Goal: Information Seeking & Learning: Check status

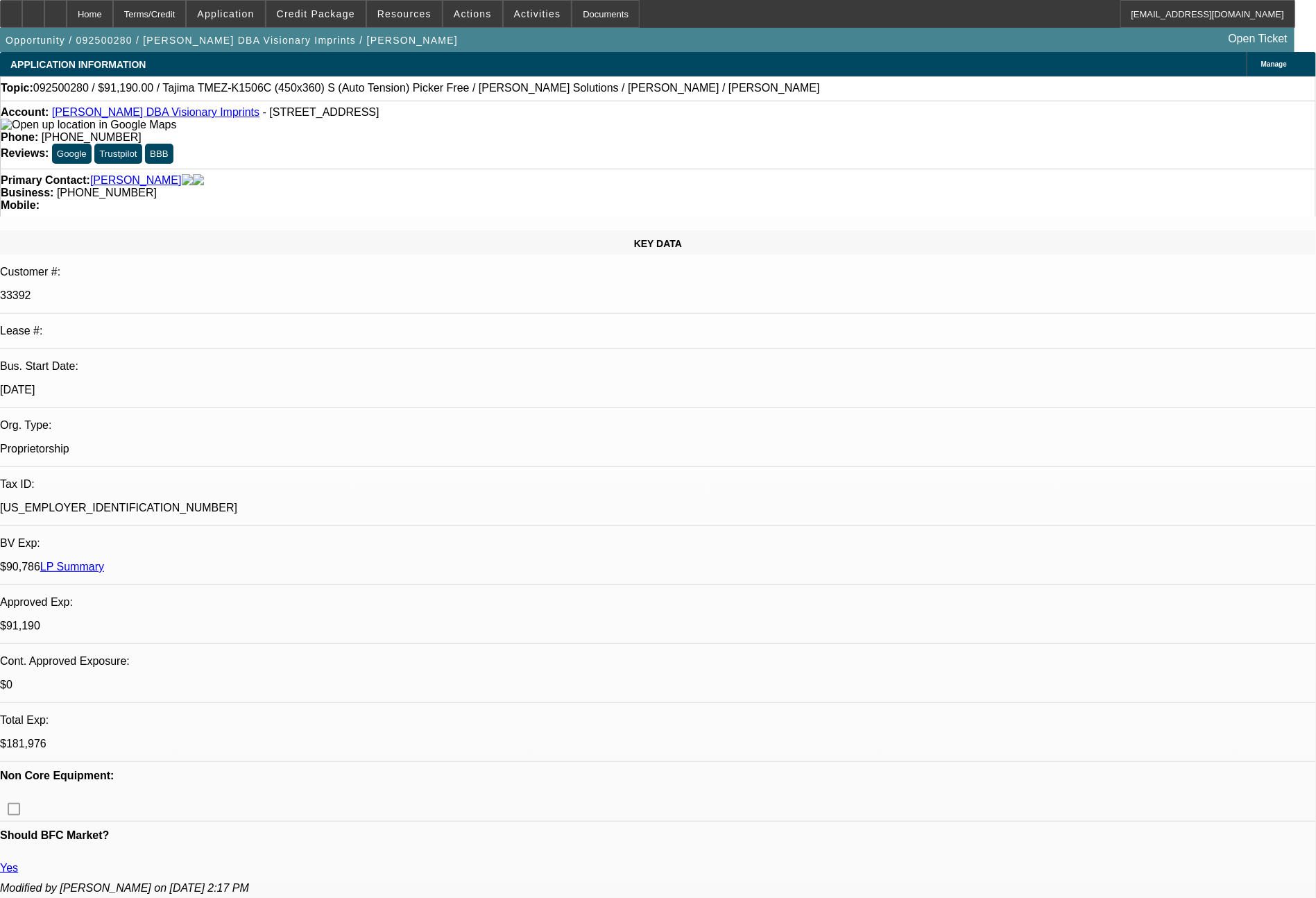
select select "0"
select select "2"
select select "0.1"
select select "4"
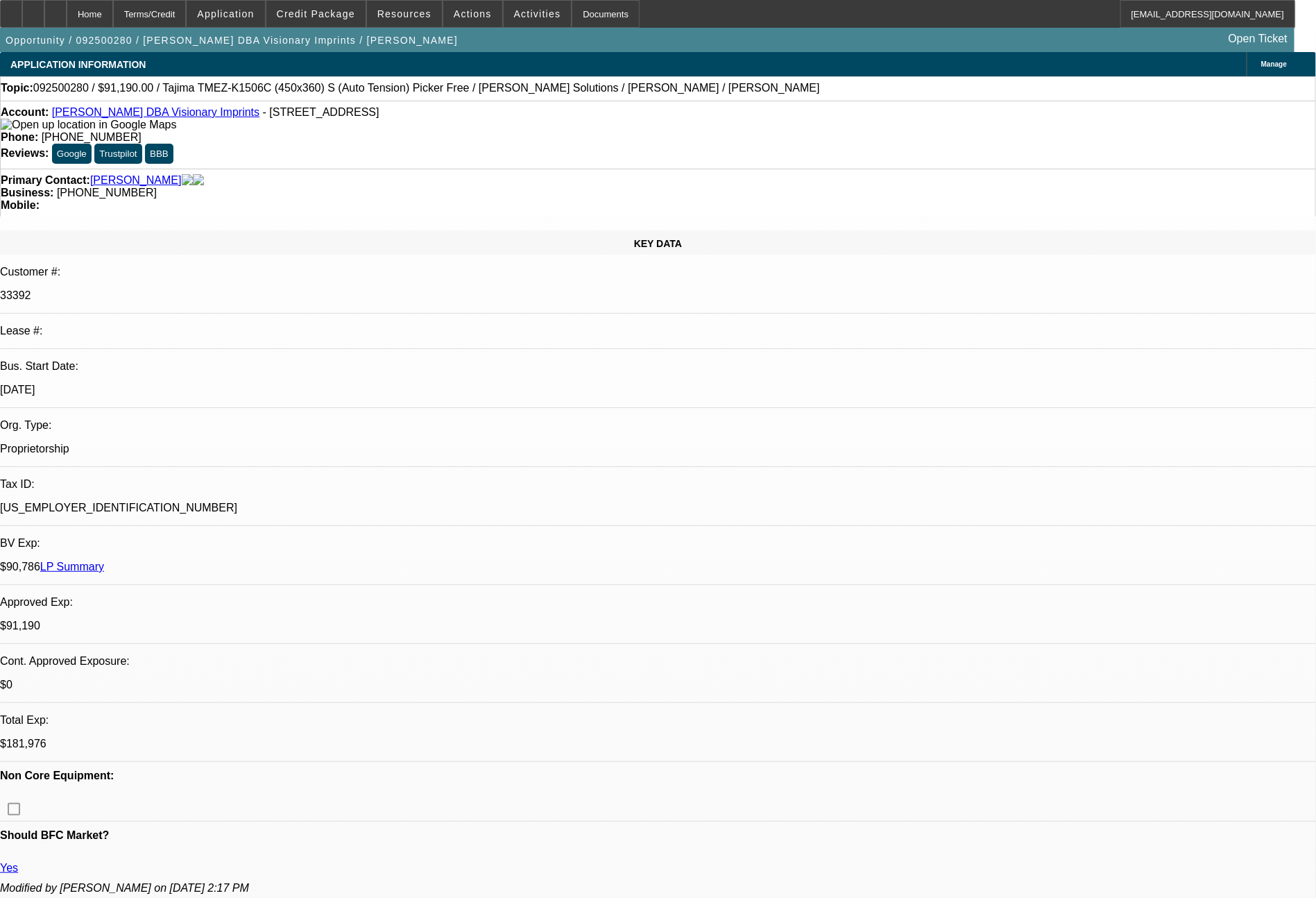
select select "0"
select select "2"
select select "0.1"
select select "4"
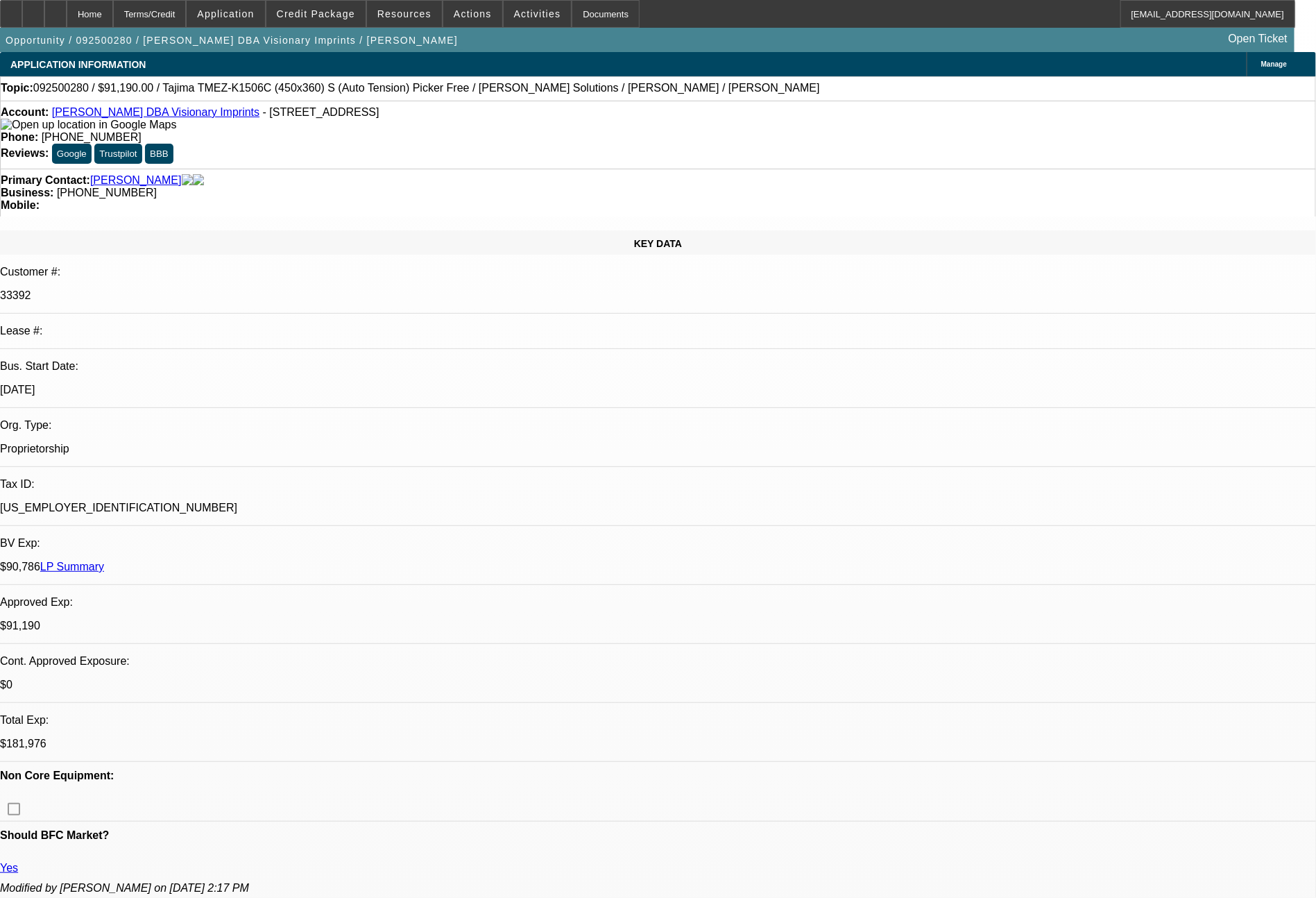
select select "0"
select select "2"
select select "0.1"
select select "4"
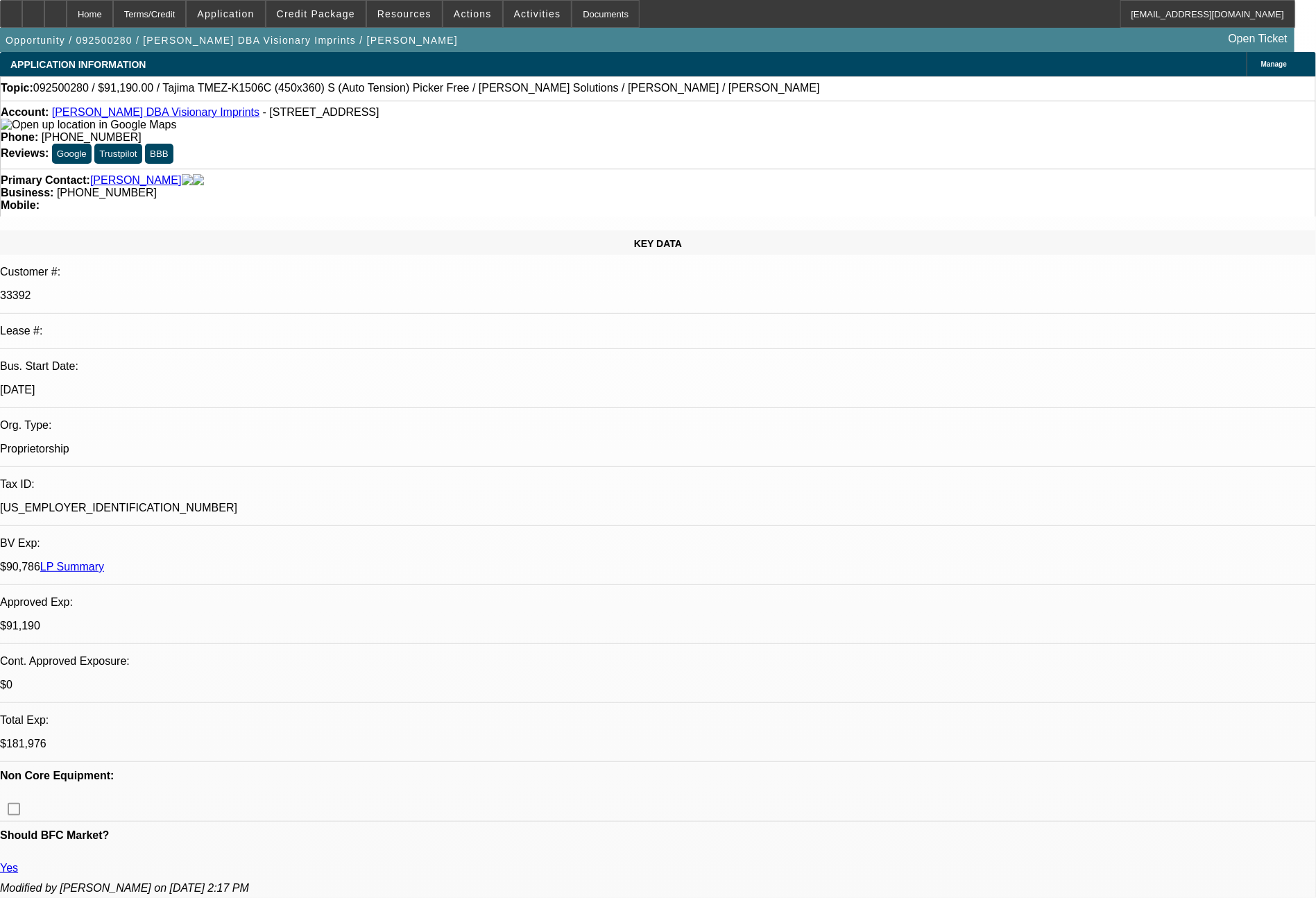
select select "0"
select select "0.1"
select select "4"
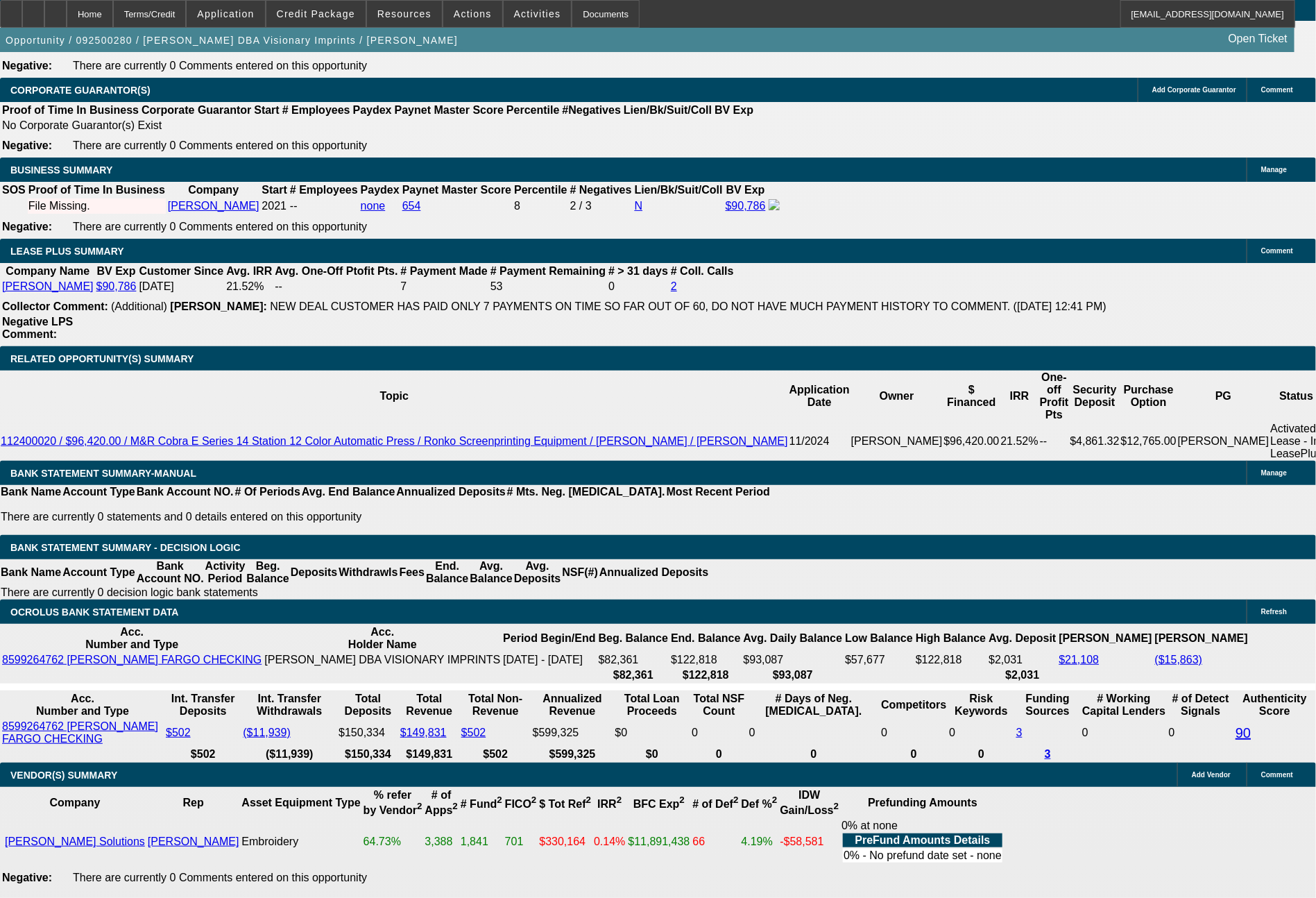
scroll to position [0, 0]
click at [22, 6] on div at bounding box center [11, 14] width 22 height 28
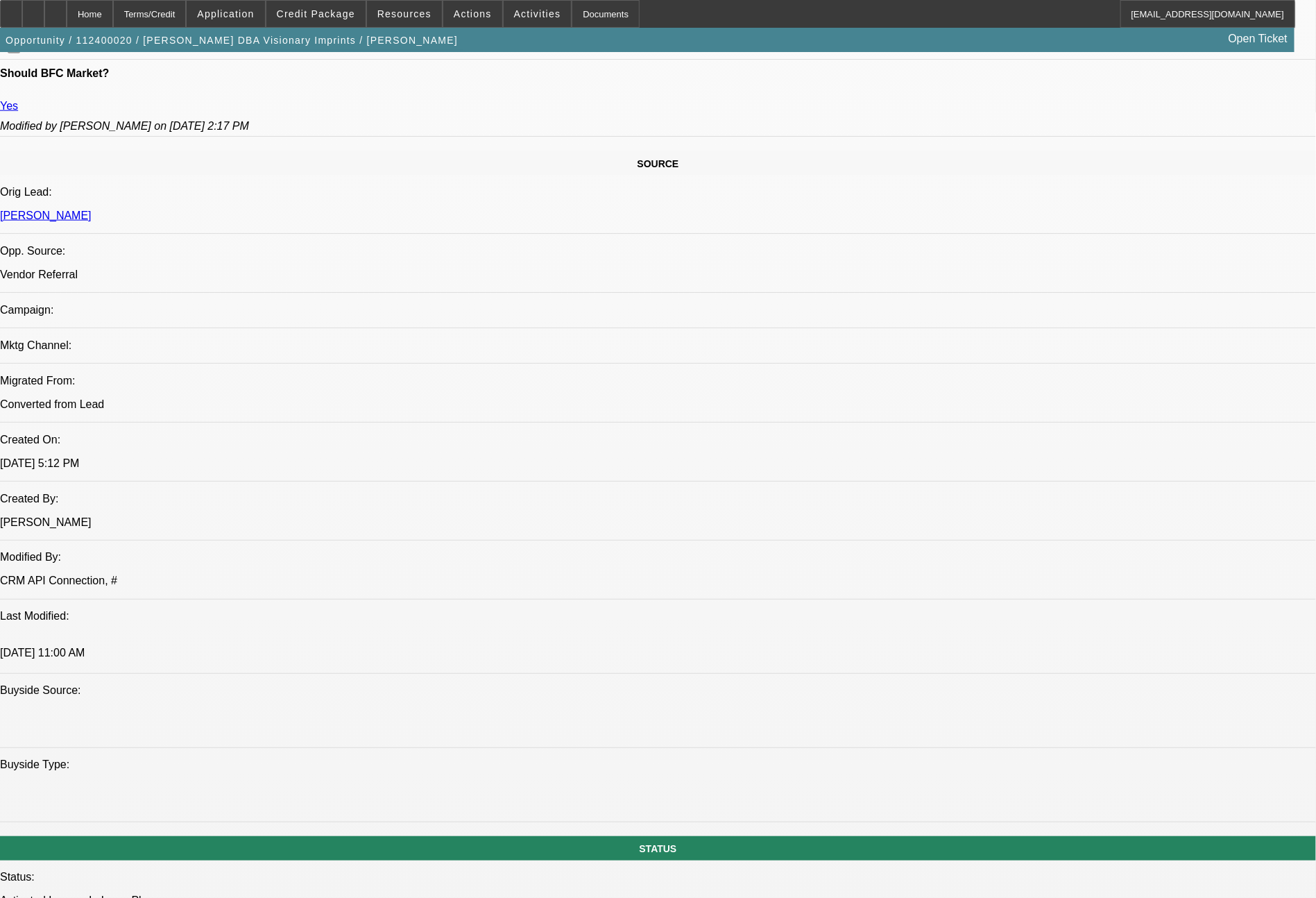
select select "0"
select select "2"
select select "0.1"
select select "0"
select select "2"
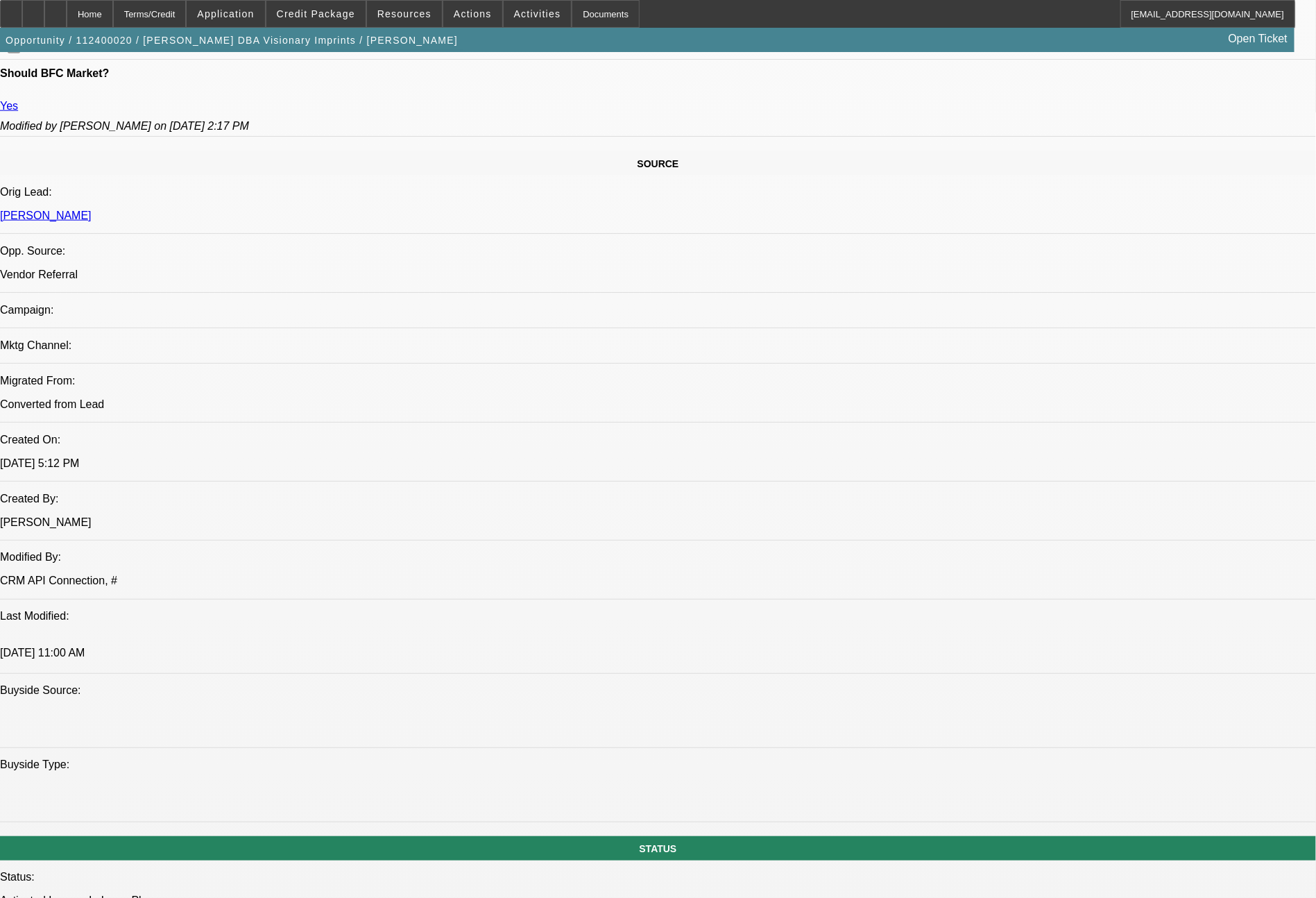
select select "0.1"
select select "0.15"
select select "2"
select select "0.1"
select select "0.15"
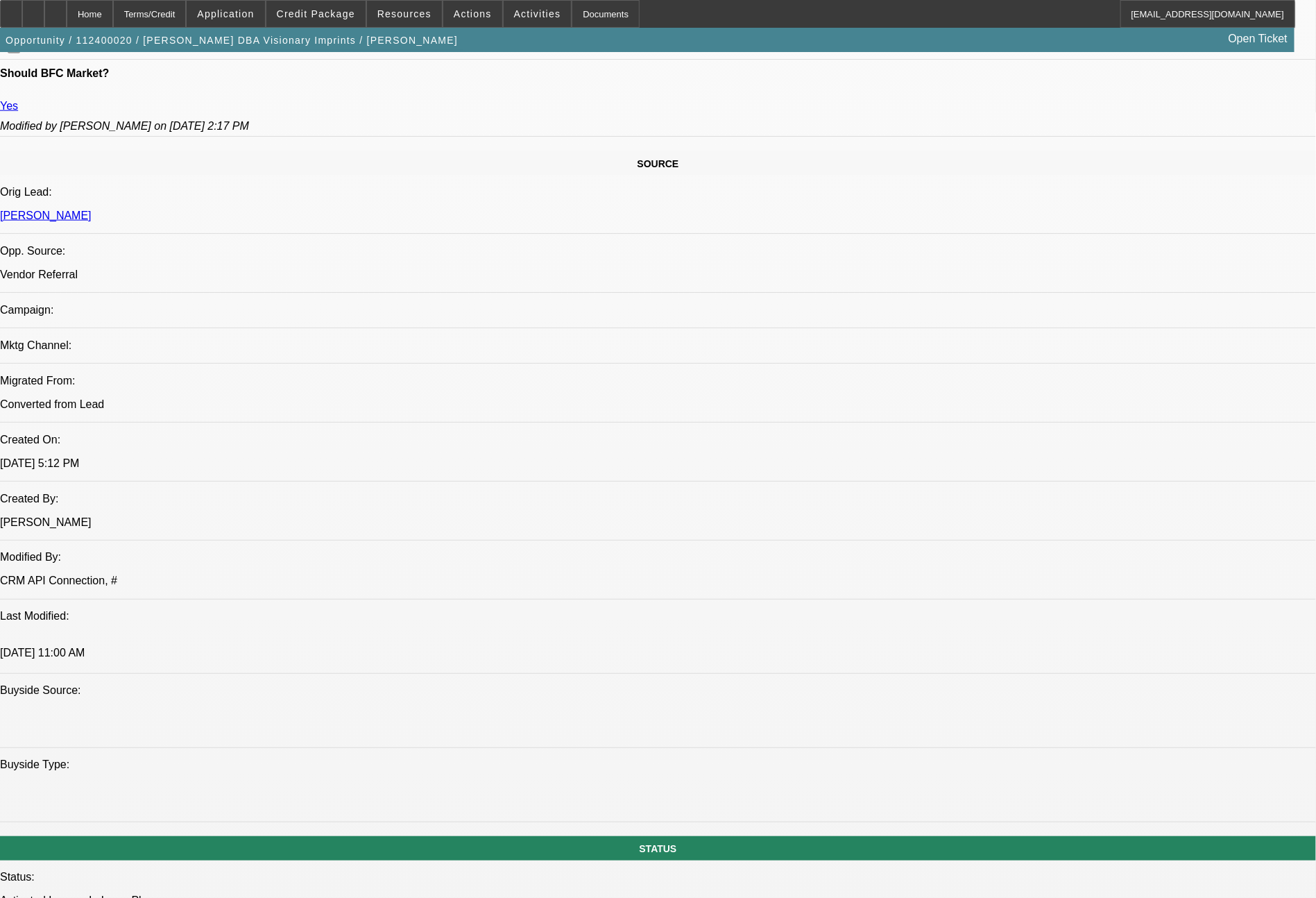
select select "2"
select select "0.1"
select select "1"
select select "2"
select select "4"
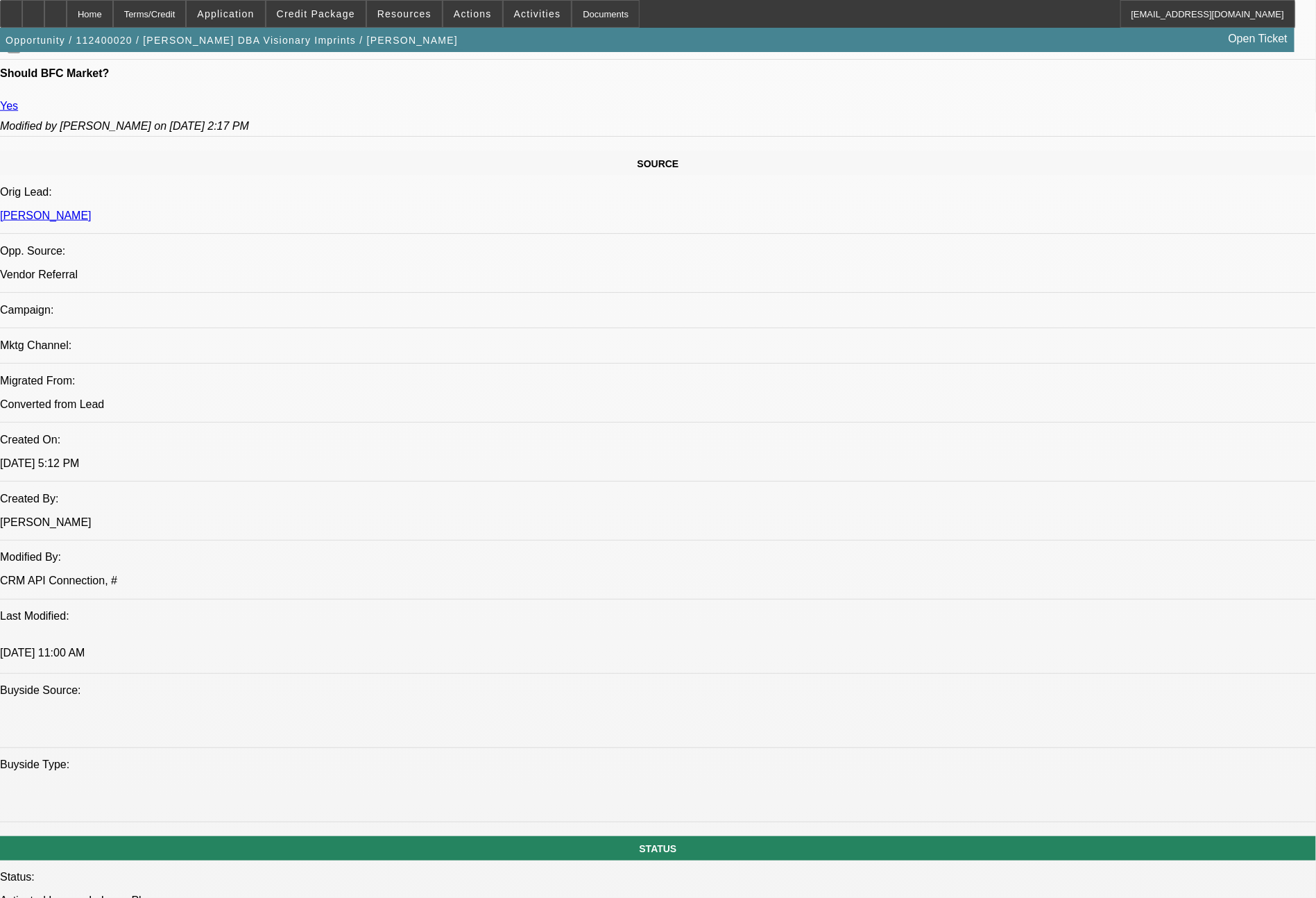
select select "1"
select select "2"
select select "4"
select select "1"
select select "2"
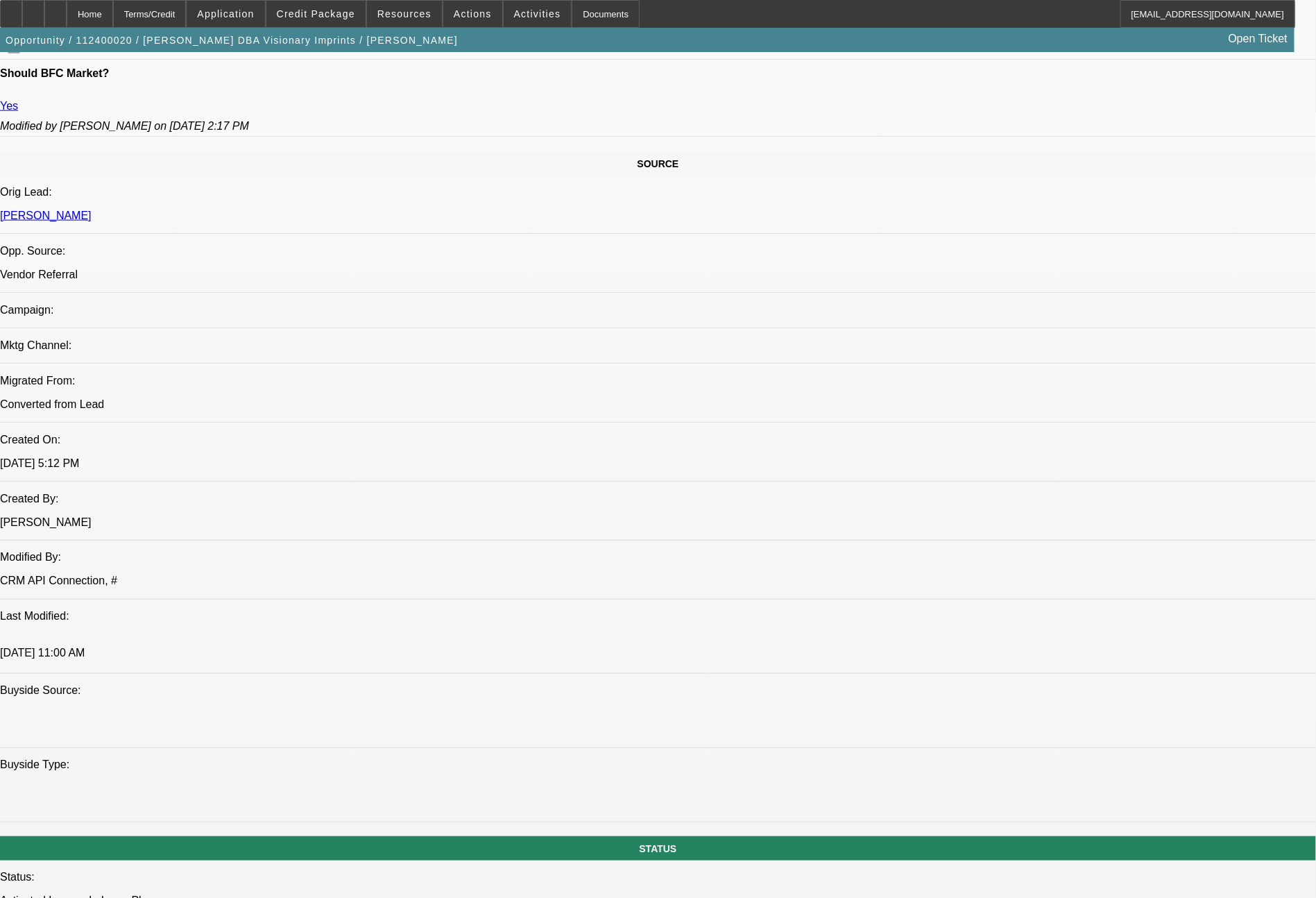
select select "4"
select select "1"
select select "2"
select select "4"
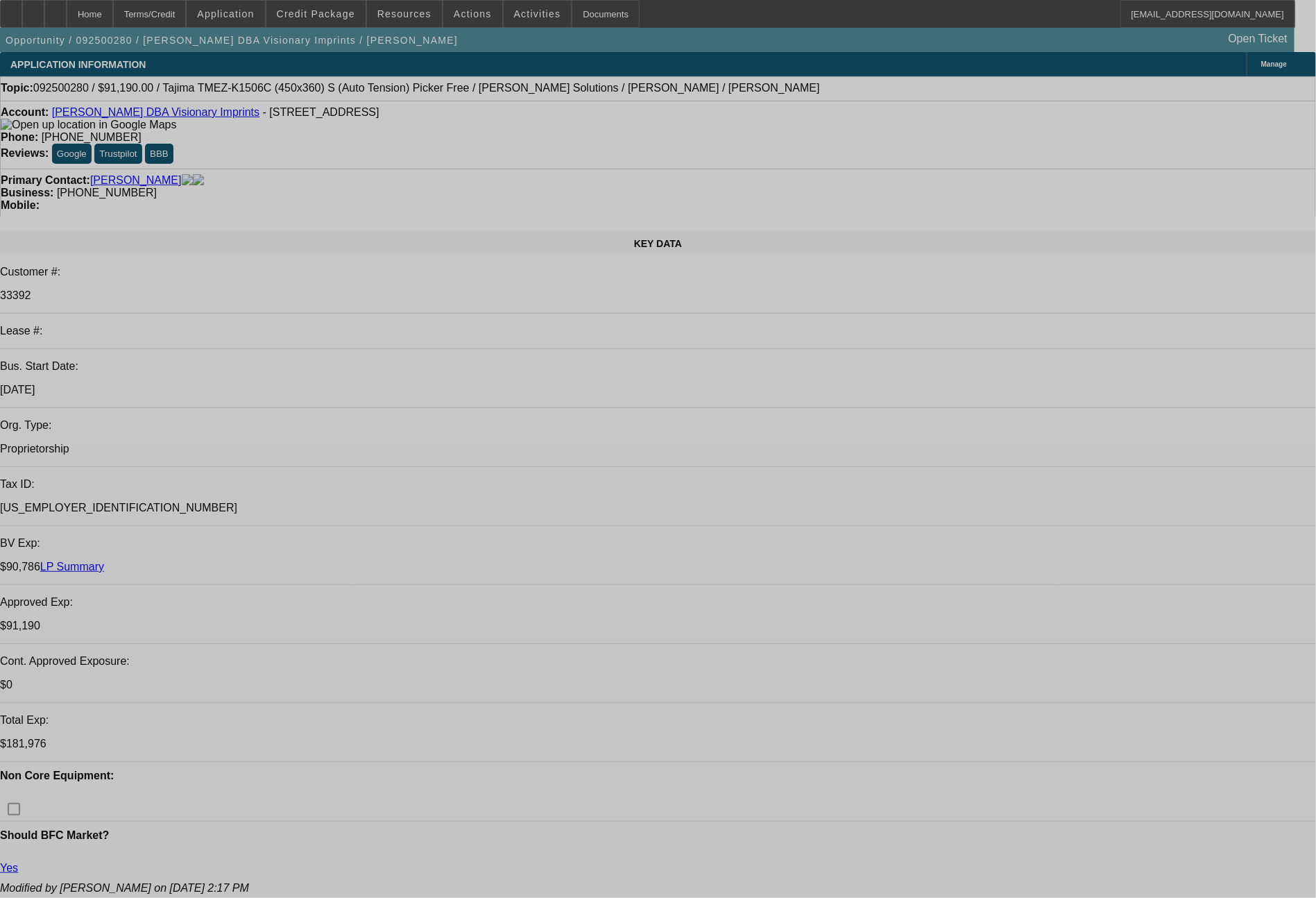
select select "0"
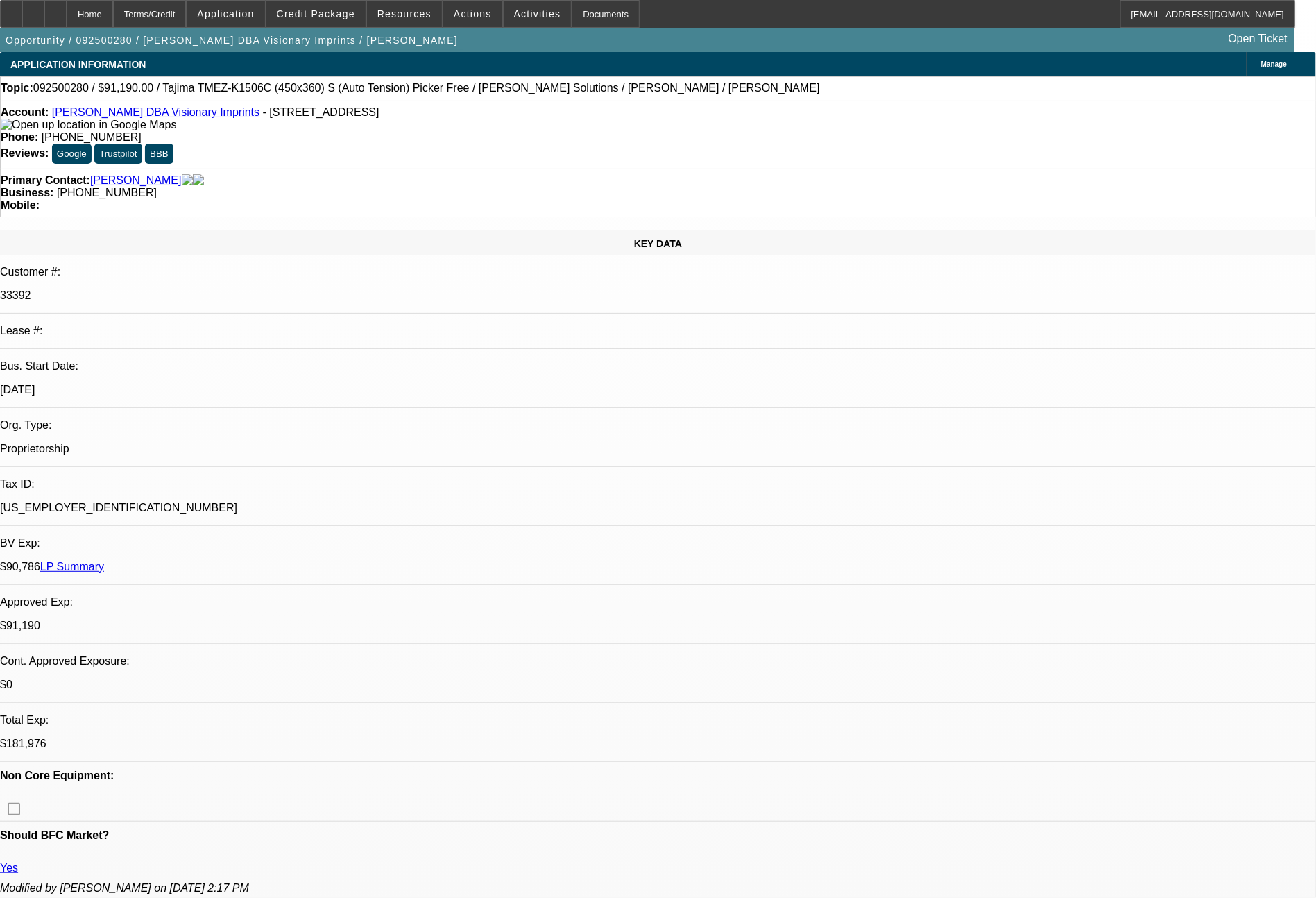
select select "2"
select select "0.1"
select select "4"
select select "0"
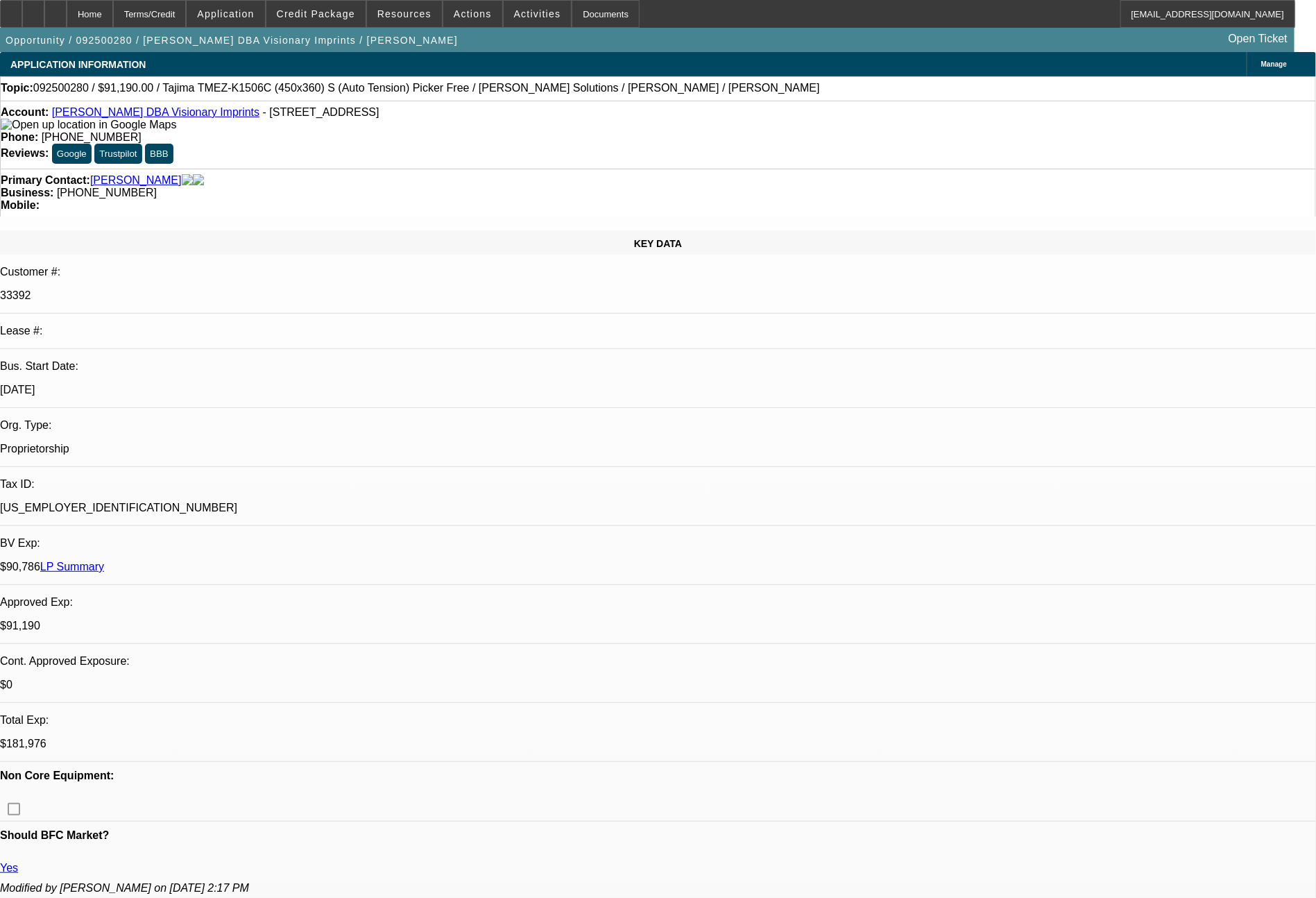
select select "2"
select select "0.1"
select select "4"
select select "0"
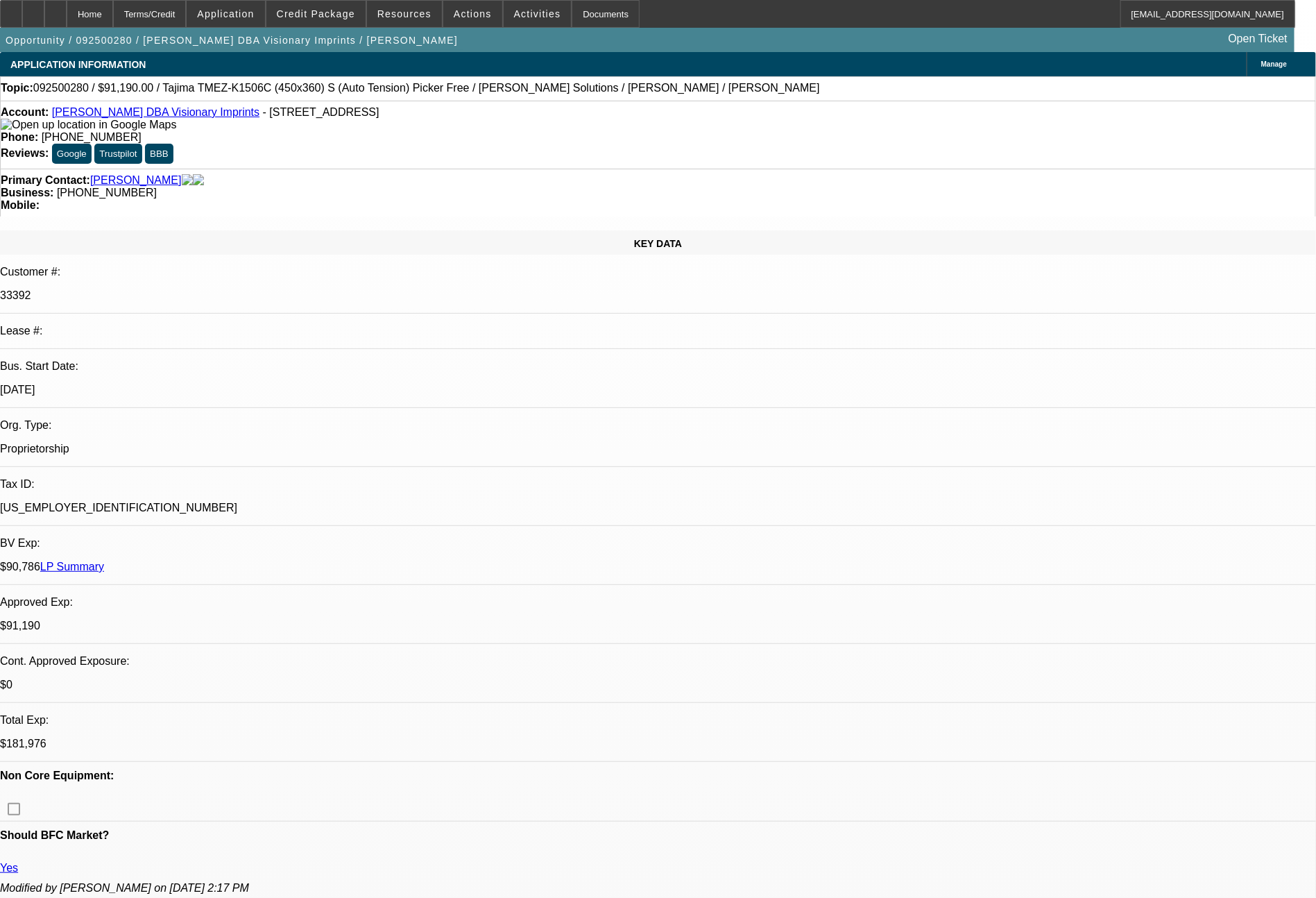
select select "2"
select select "0.1"
select select "4"
select select "0"
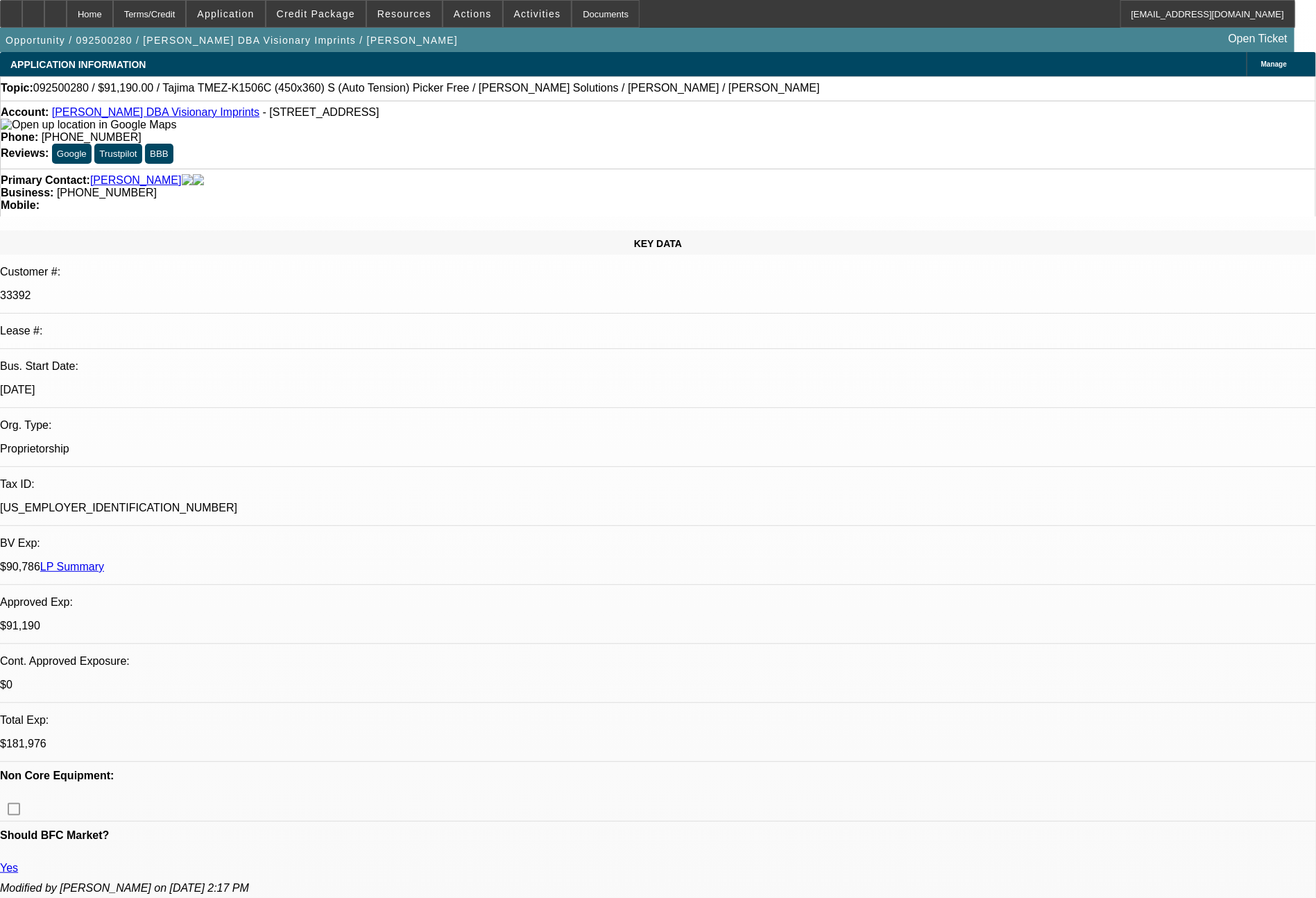
select select "0"
select select "0.1"
select select "4"
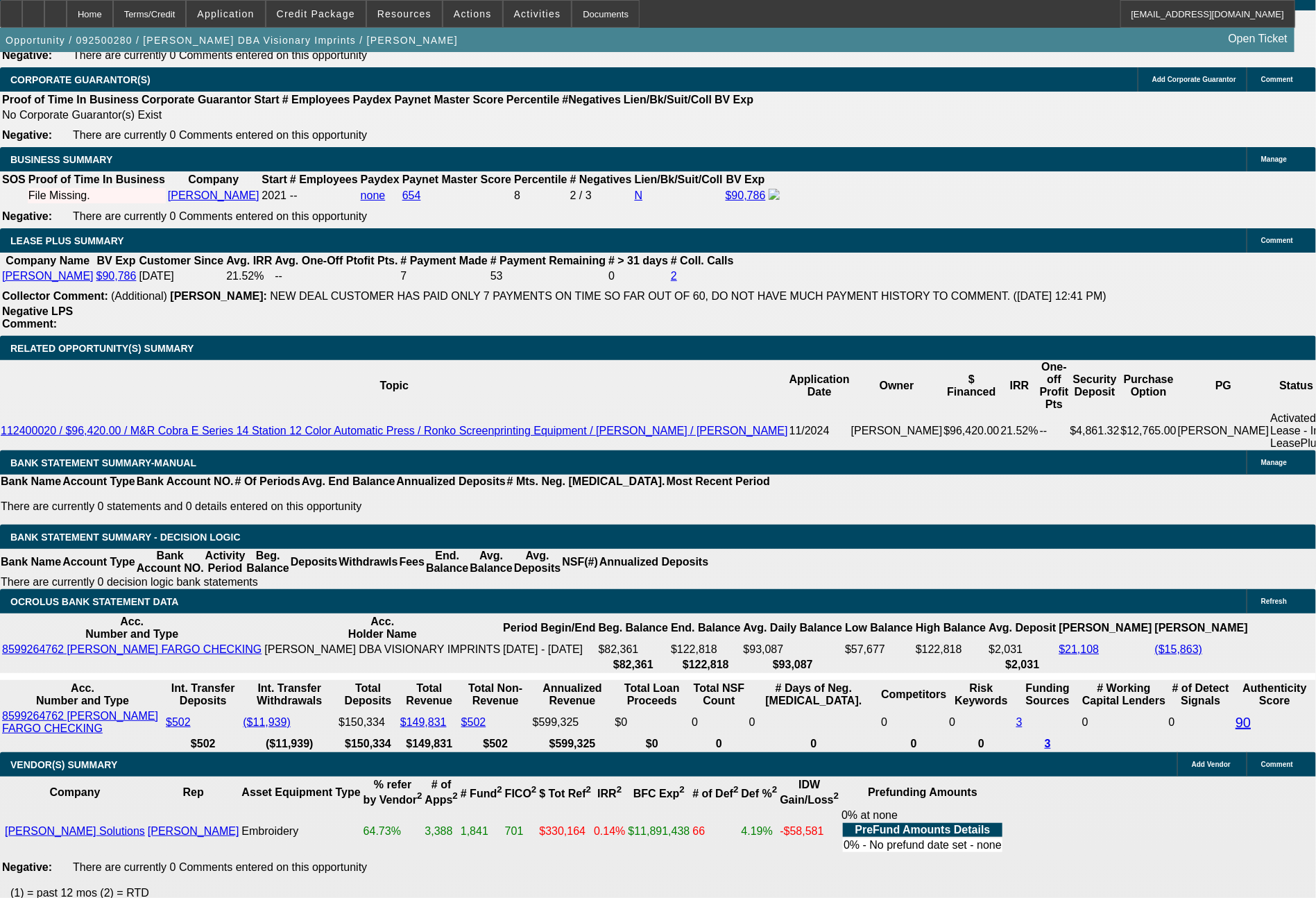
scroll to position [2151, 0]
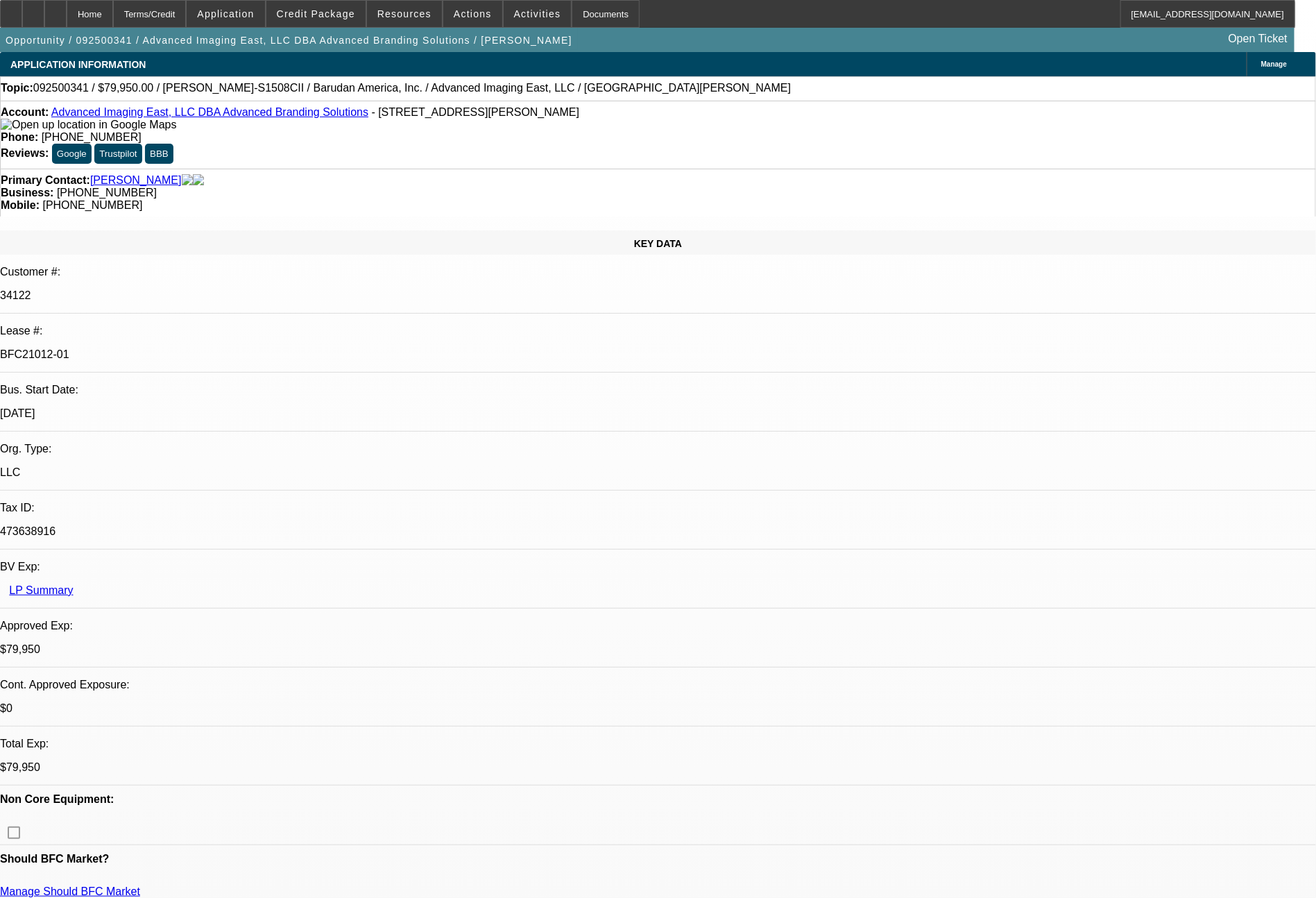
select select "0"
select select "2"
select select "0"
select select "6"
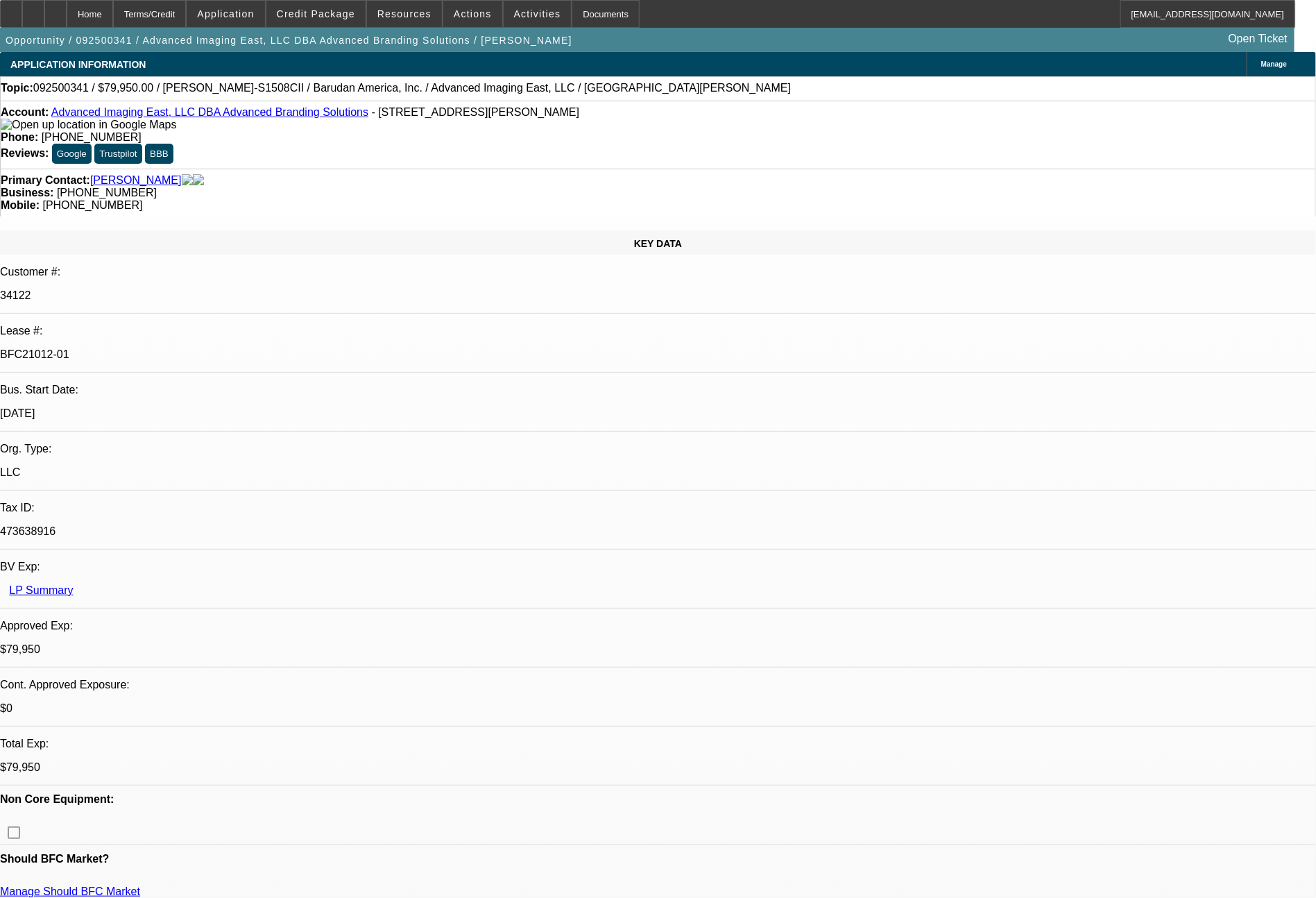
select select "0"
select select "2"
select select "0"
select select "6"
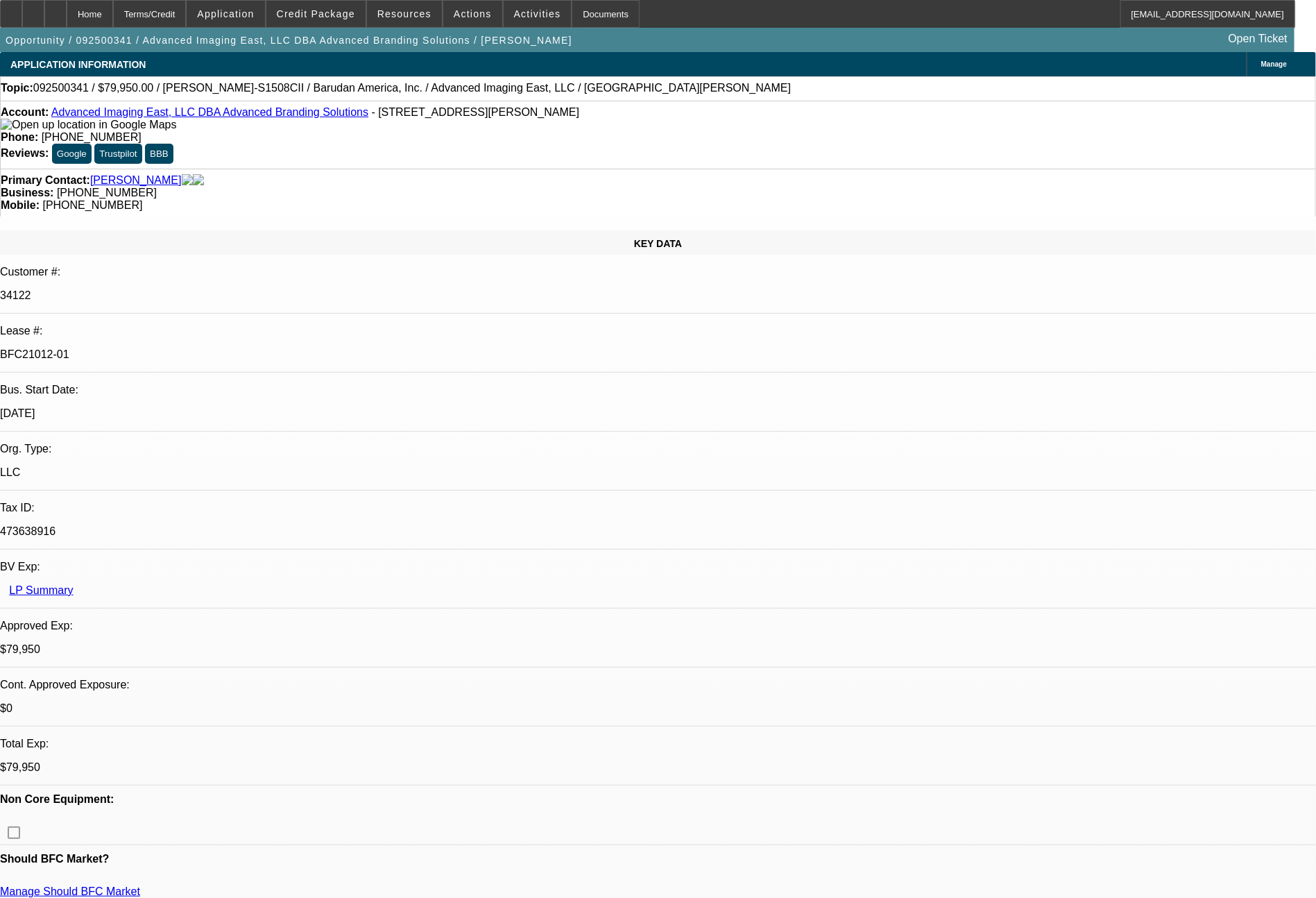
select select "0"
select select "2"
select select "0"
select select "6"
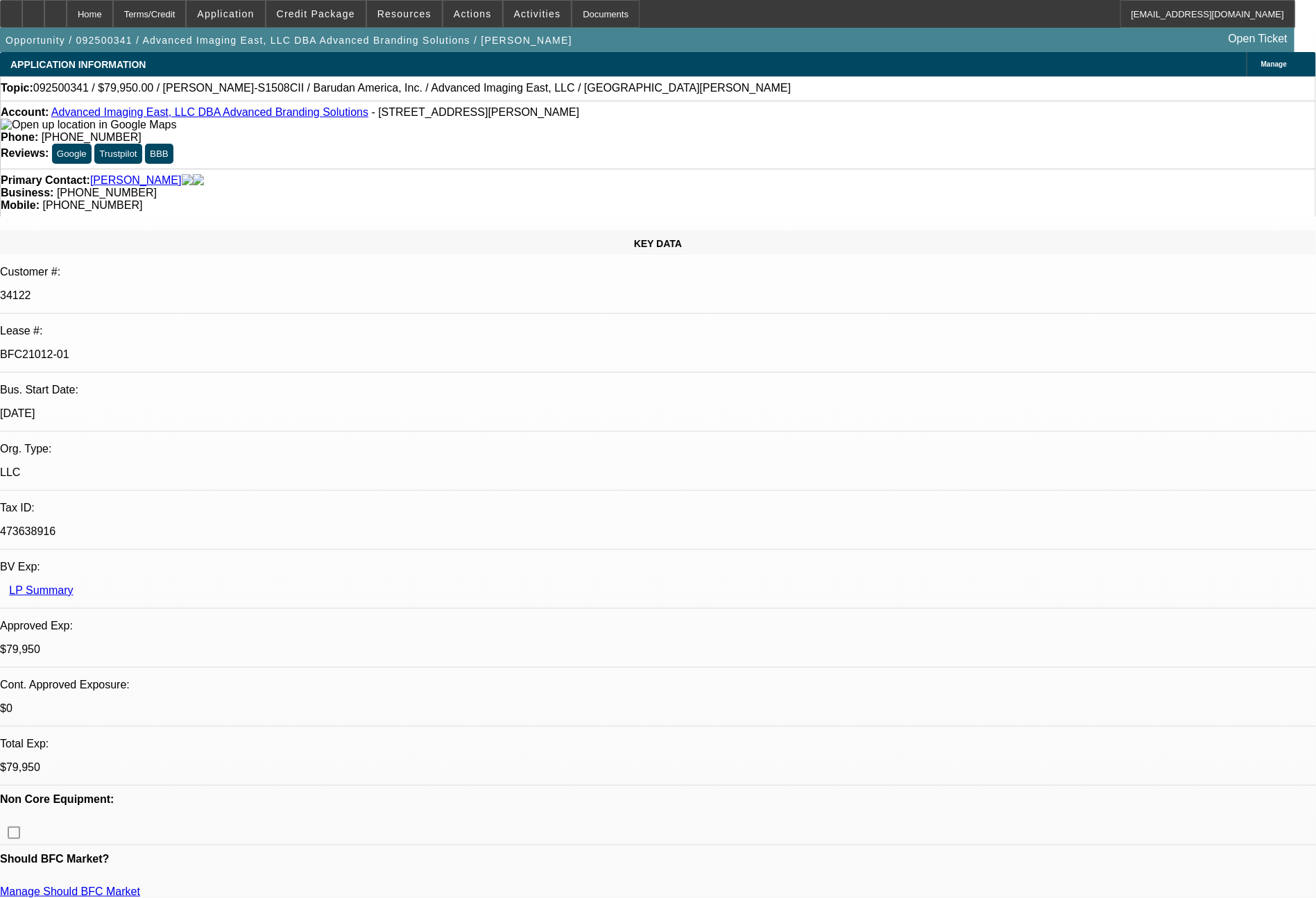
select select "0"
select select "2"
select select "0.1"
select select "4"
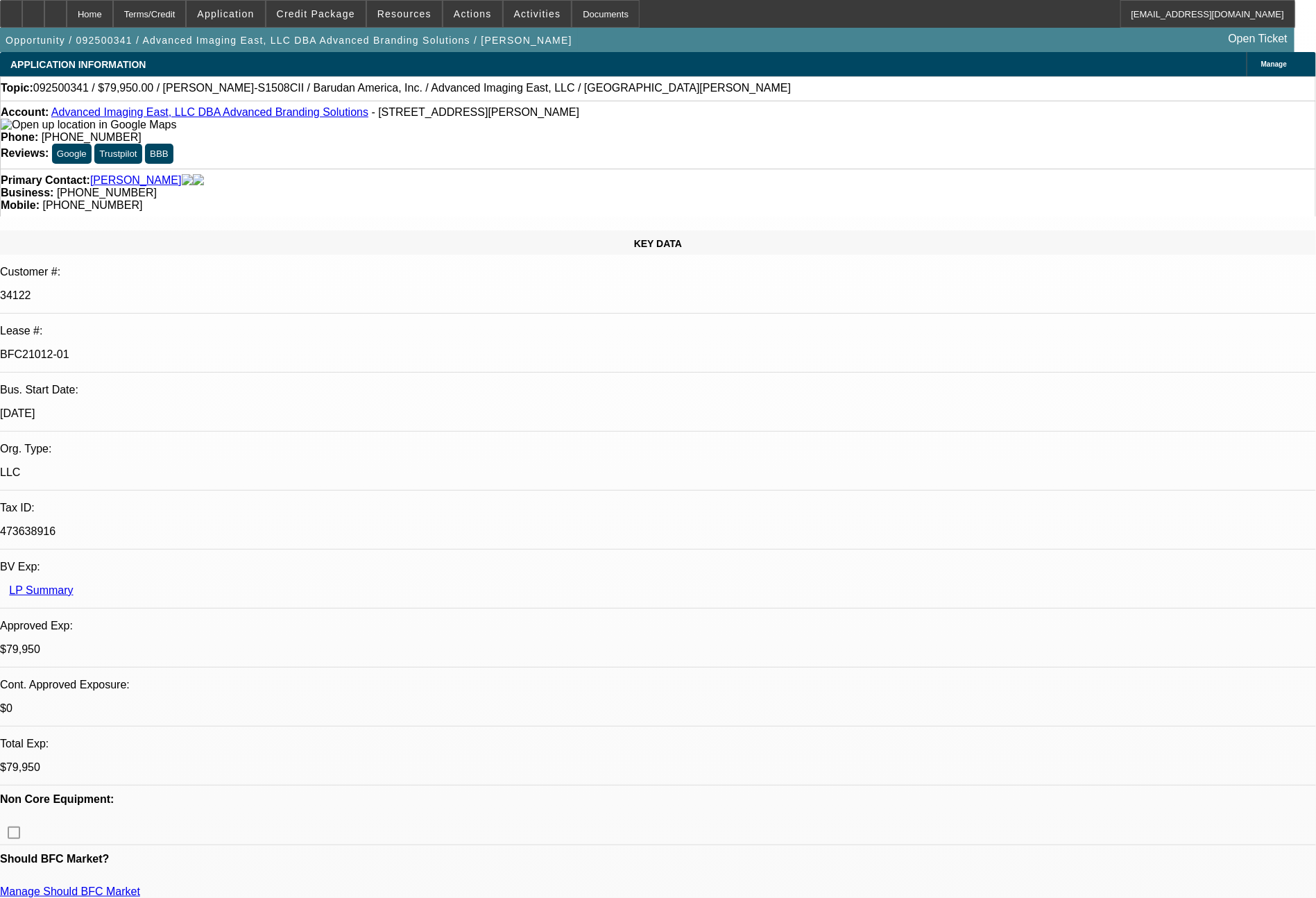
scroll to position [1572, 0]
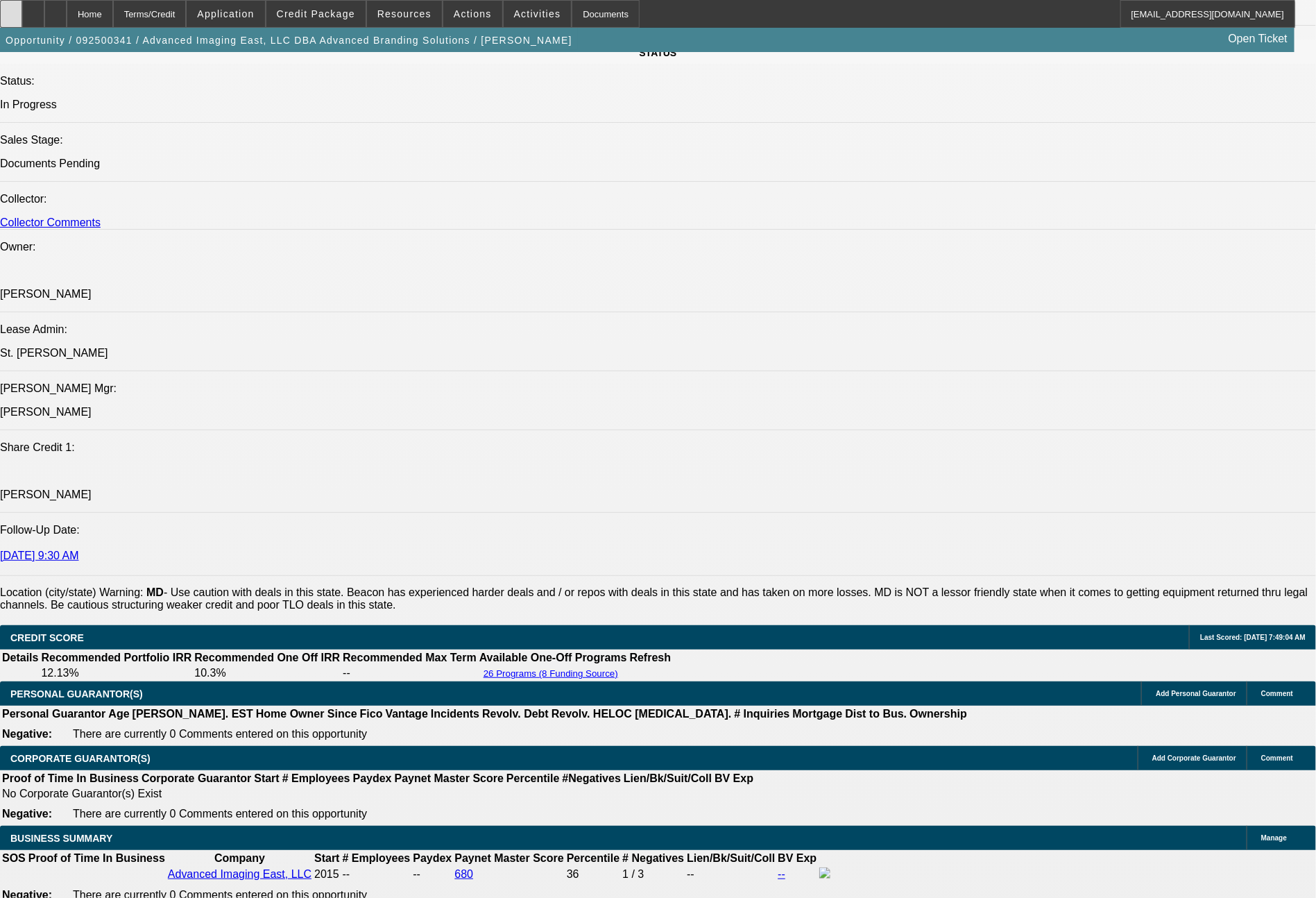
click at [22, 22] on div at bounding box center [11, 14] width 22 height 28
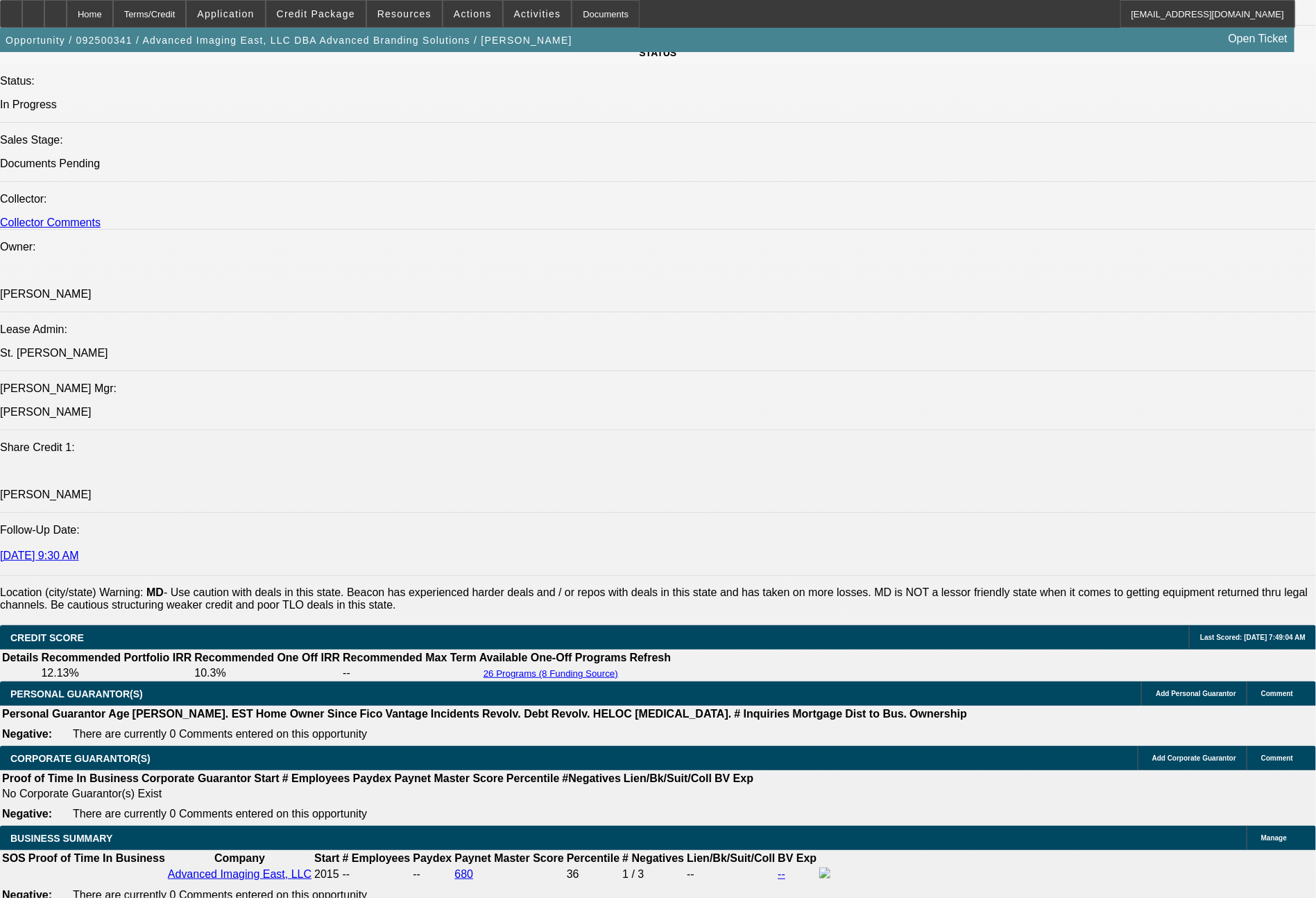
scroll to position [835, 0]
